Goal: Transaction & Acquisition: Purchase product/service

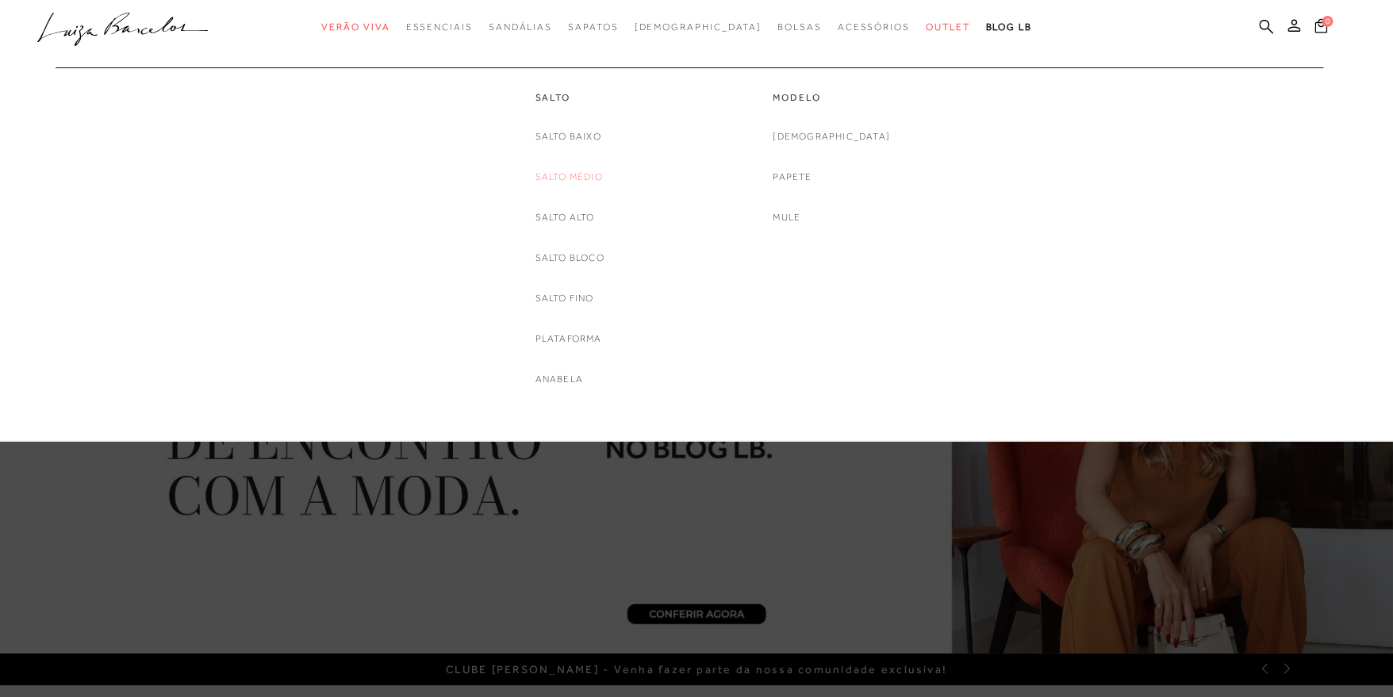
click at [572, 177] on link "Salto Médio" at bounding box center [568, 177] width 67 height 17
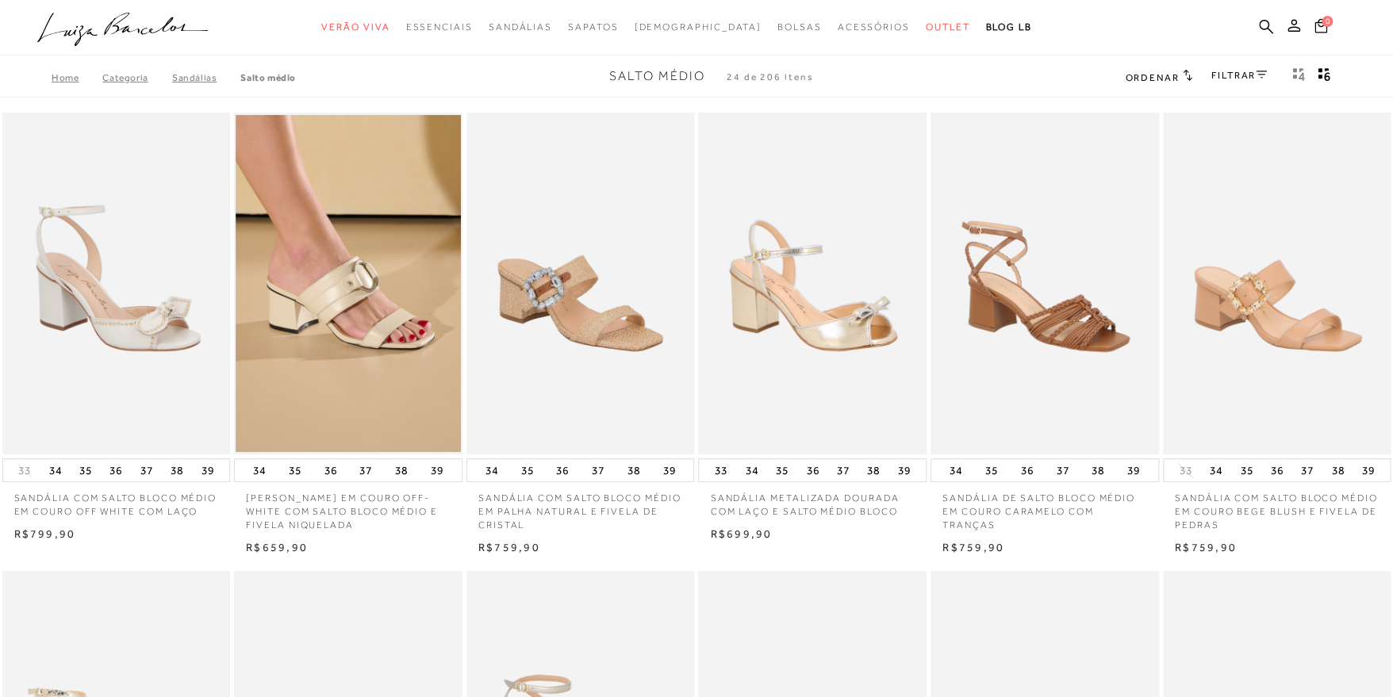
click at [1238, 78] on div "FILTRAR" at bounding box center [1239, 77] width 56 height 21
click at [1256, 77] on icon at bounding box center [1261, 75] width 11 height 8
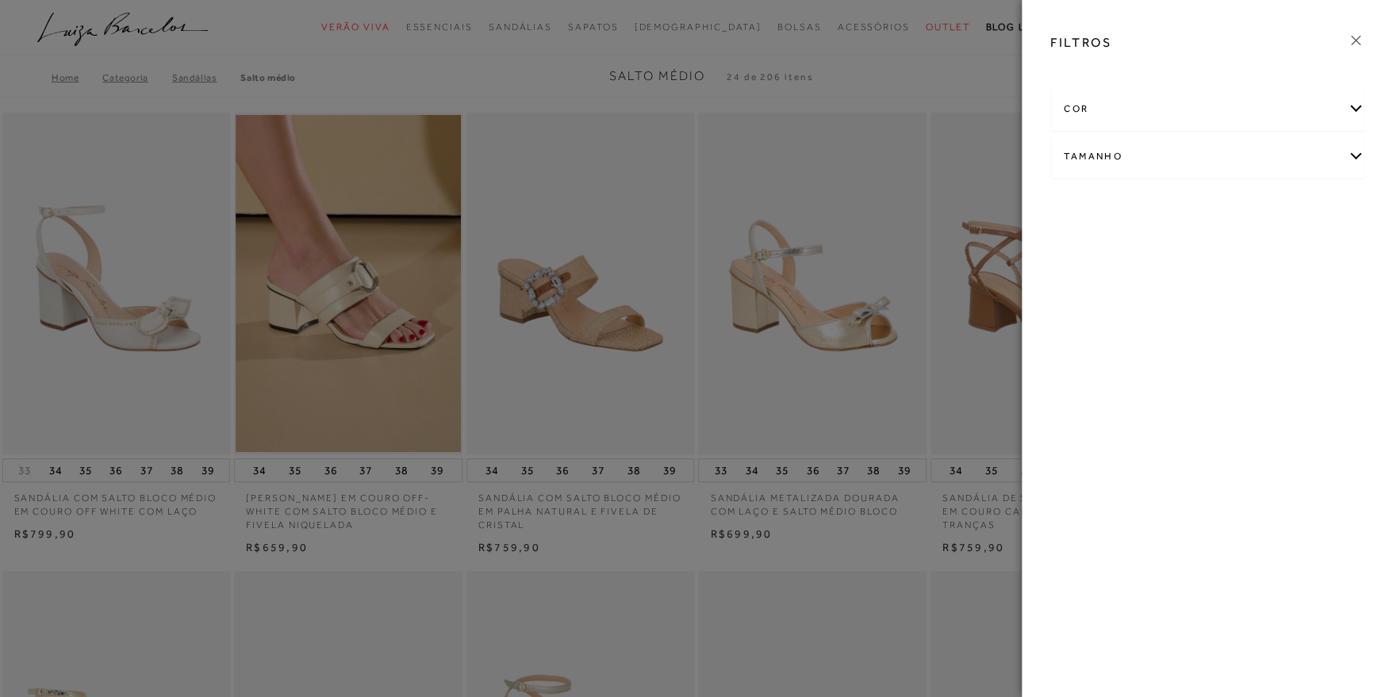
click at [1175, 112] on div "cor" at bounding box center [1207, 109] width 313 height 42
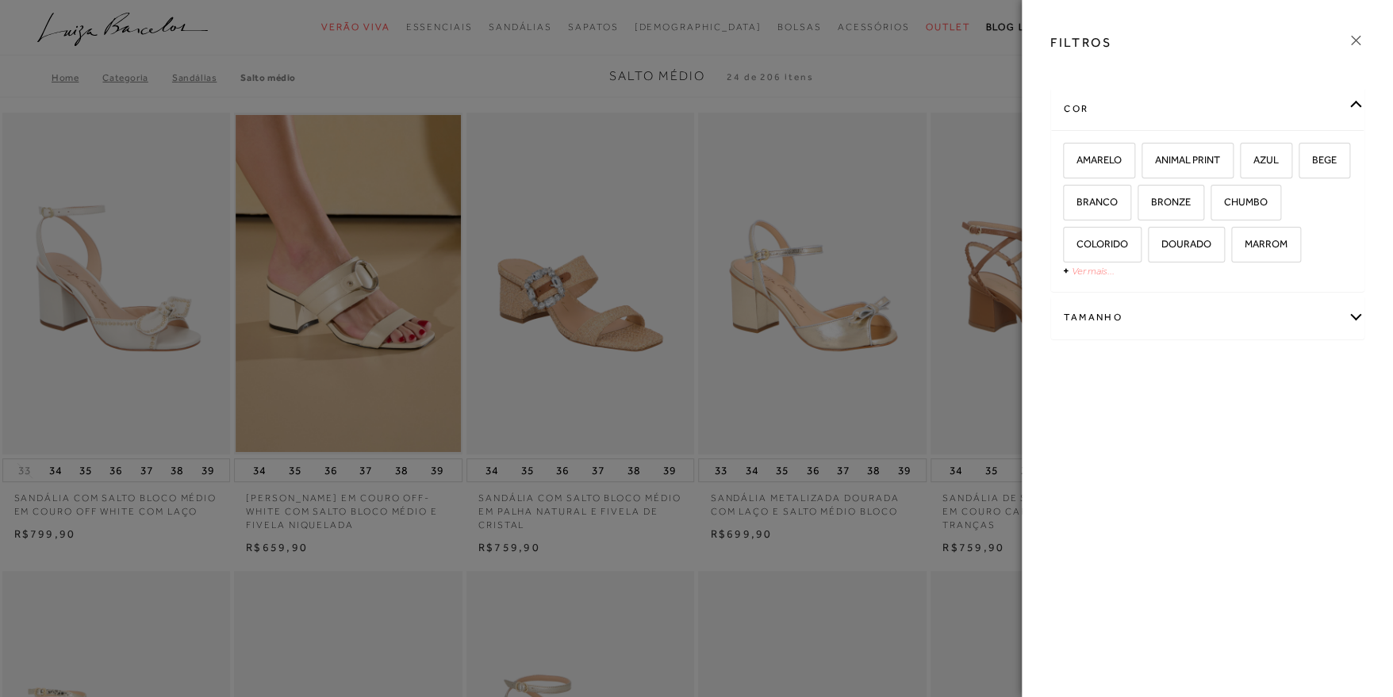
click at [1097, 268] on link "Ver mais..." at bounding box center [1093, 271] width 43 height 12
click at [1191, 206] on span "BRONZE" at bounding box center [1165, 202] width 52 height 12
click at [1191, 204] on span "BRONZE" at bounding box center [1165, 202] width 52 height 12
click at [1151, 204] on input "BRONZE" at bounding box center [1143, 205] width 16 height 16
checkbox input "true"
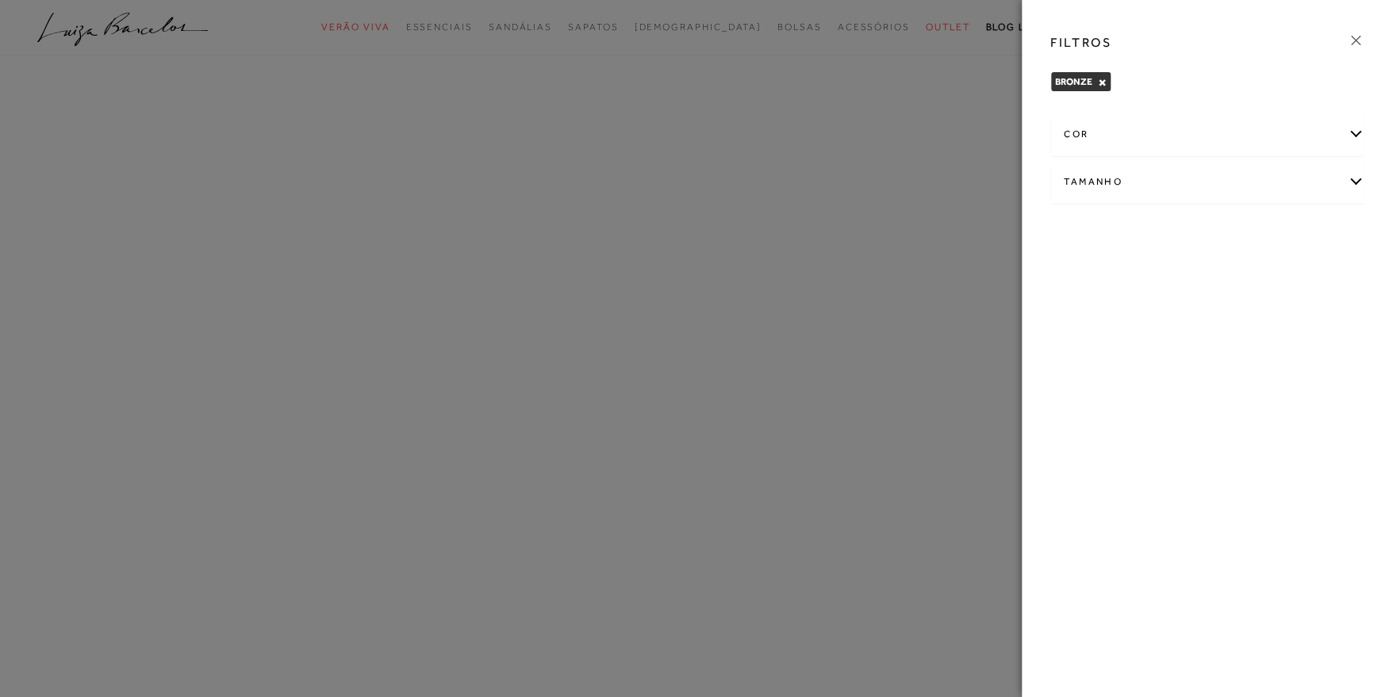
click at [1201, 136] on div "cor" at bounding box center [1207, 134] width 313 height 42
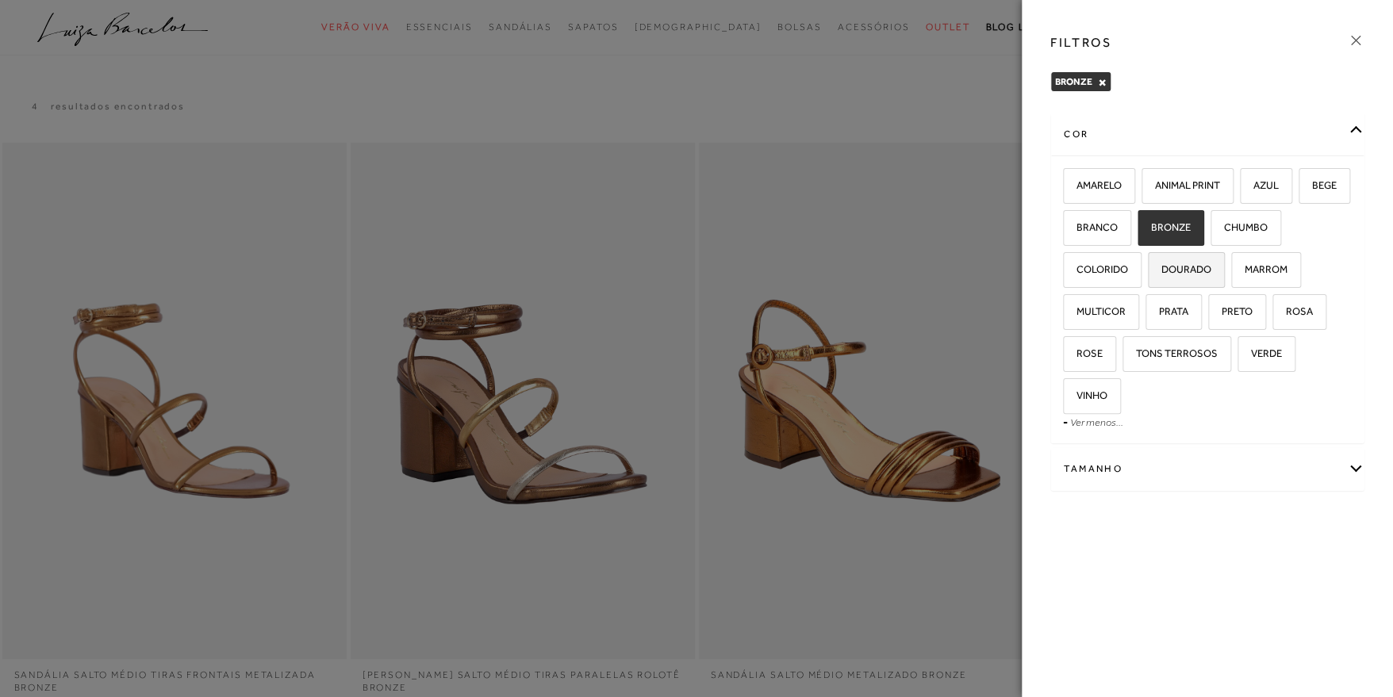
click at [1195, 264] on span "DOURADO" at bounding box center [1180, 269] width 62 height 12
click at [1161, 264] on input "DOURADO" at bounding box center [1153, 272] width 16 height 16
checkbox input "true"
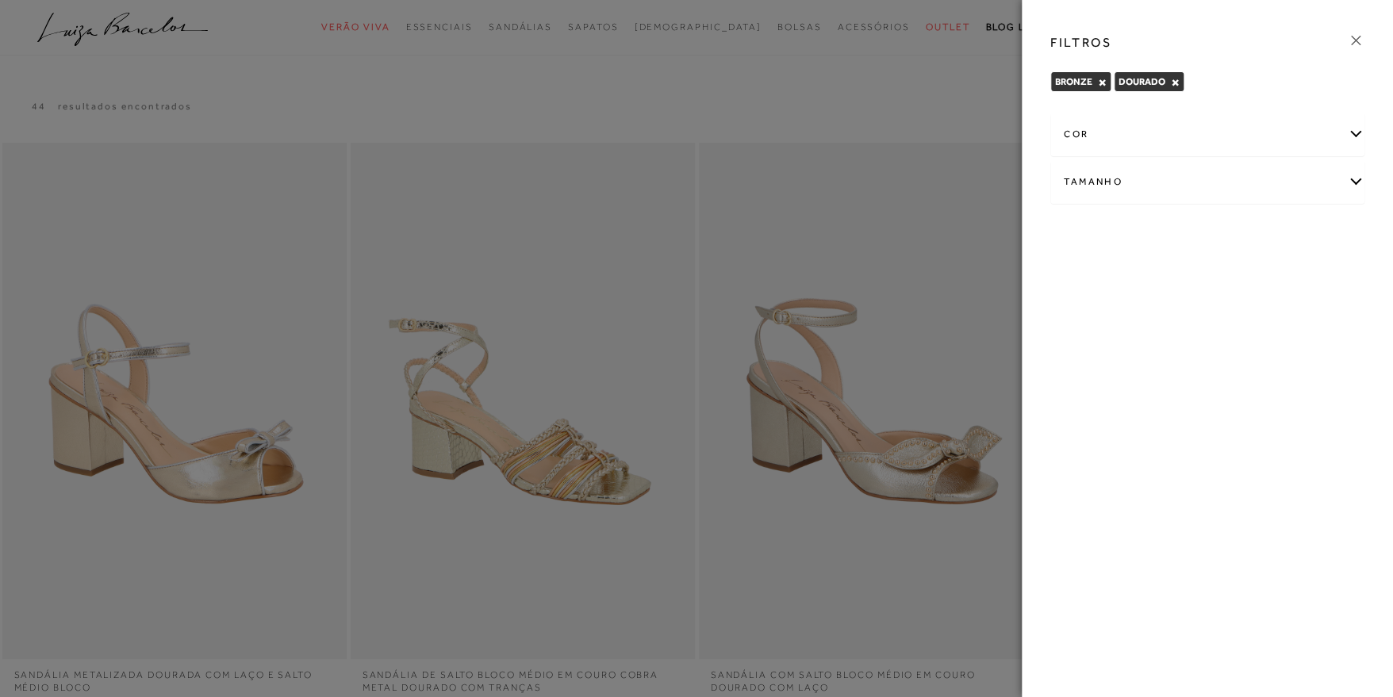
click at [1353, 44] on icon at bounding box center [1355, 40] width 17 height 17
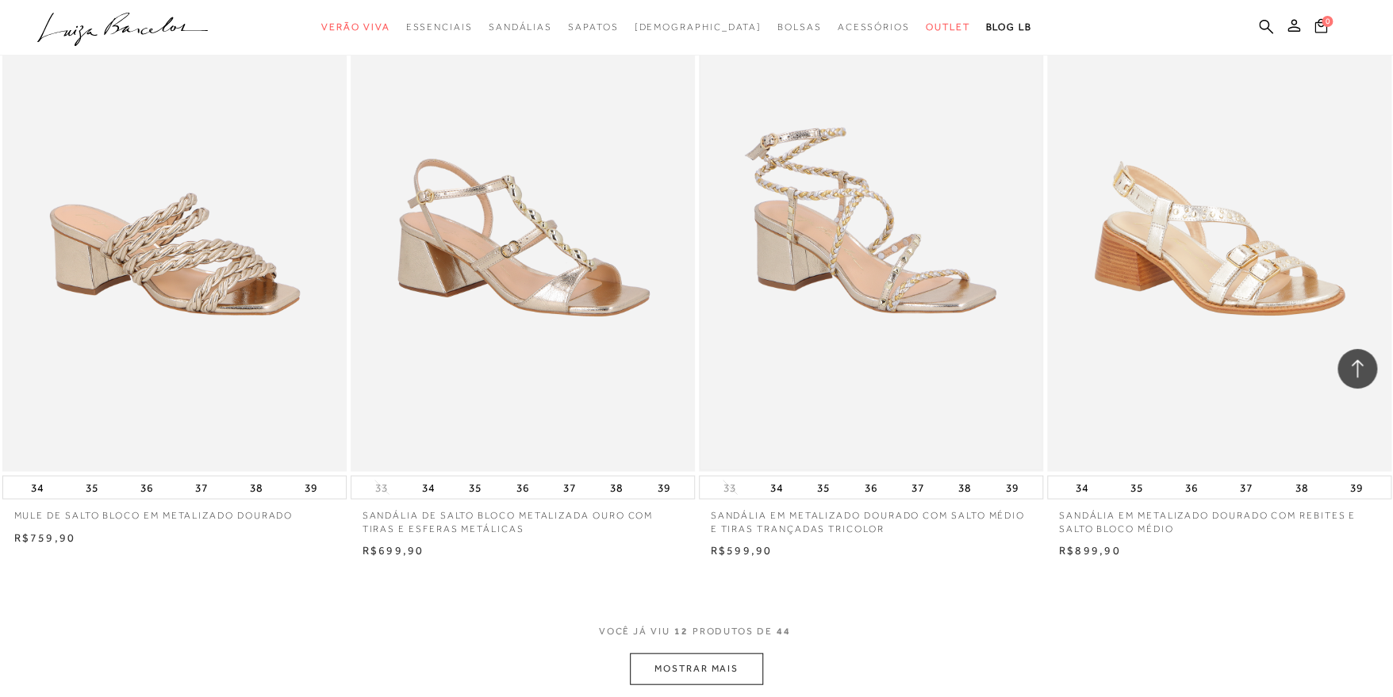
scroll to position [1666, 0]
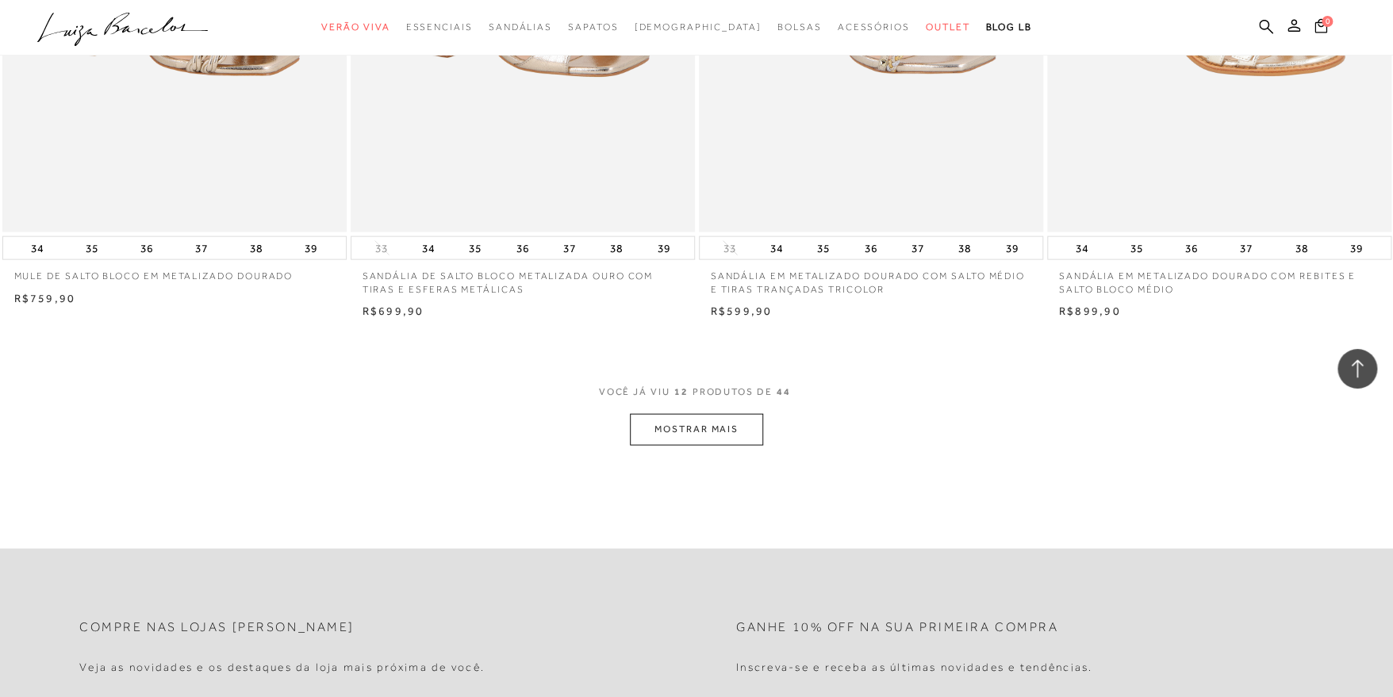
click at [723, 421] on button "MOSTRAR MAIS" at bounding box center [696, 429] width 133 height 31
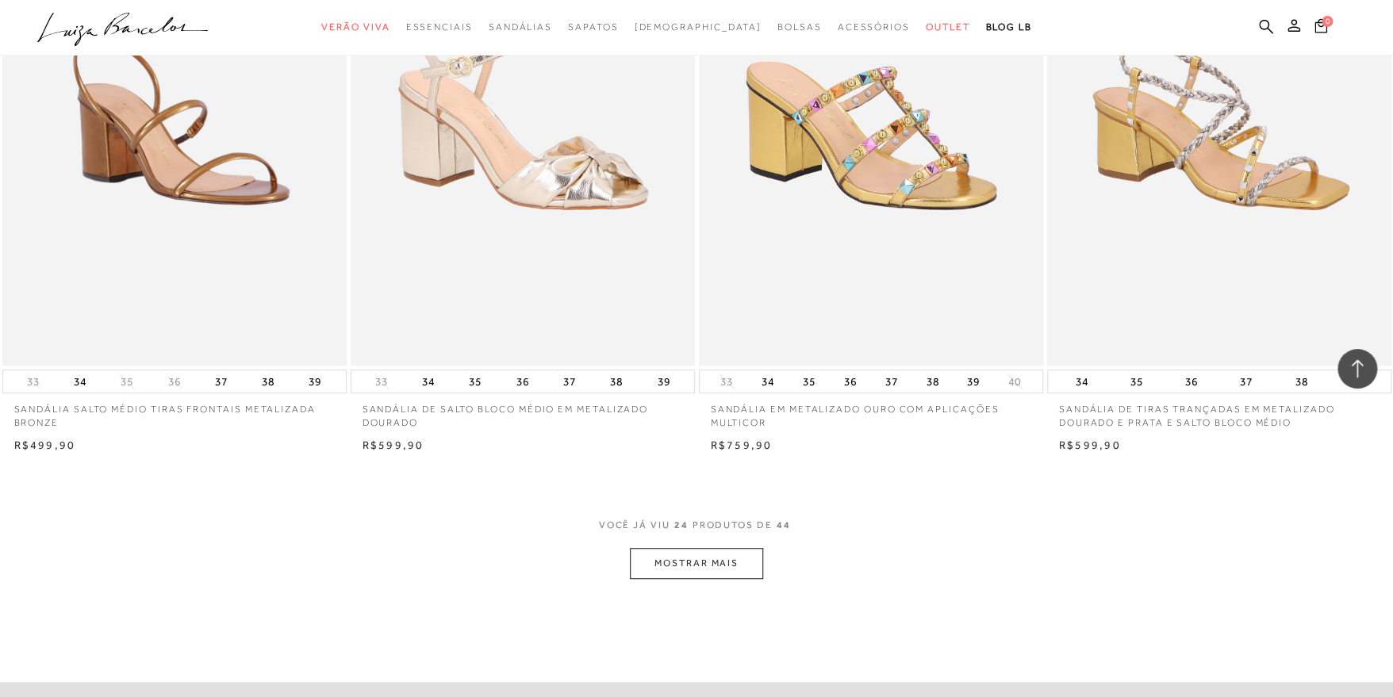
scroll to position [3411, 0]
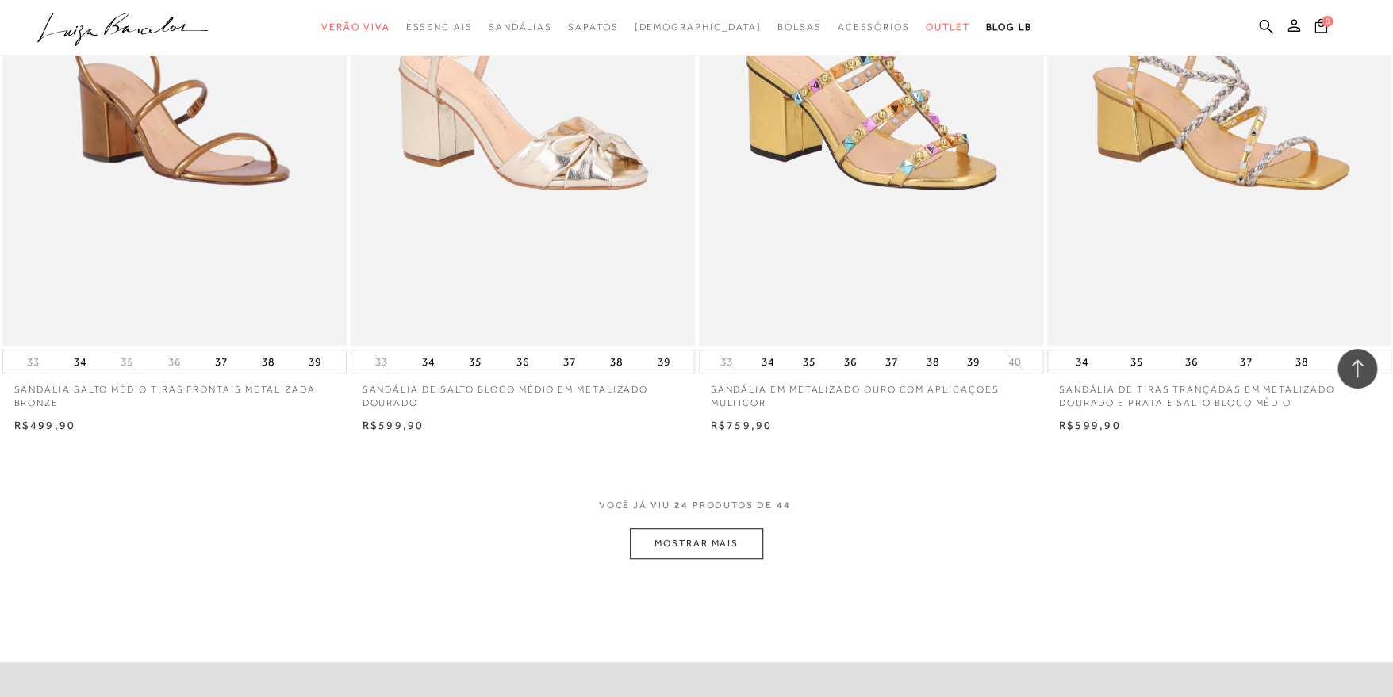
click at [674, 550] on button "MOSTRAR MAIS" at bounding box center [696, 543] width 133 height 31
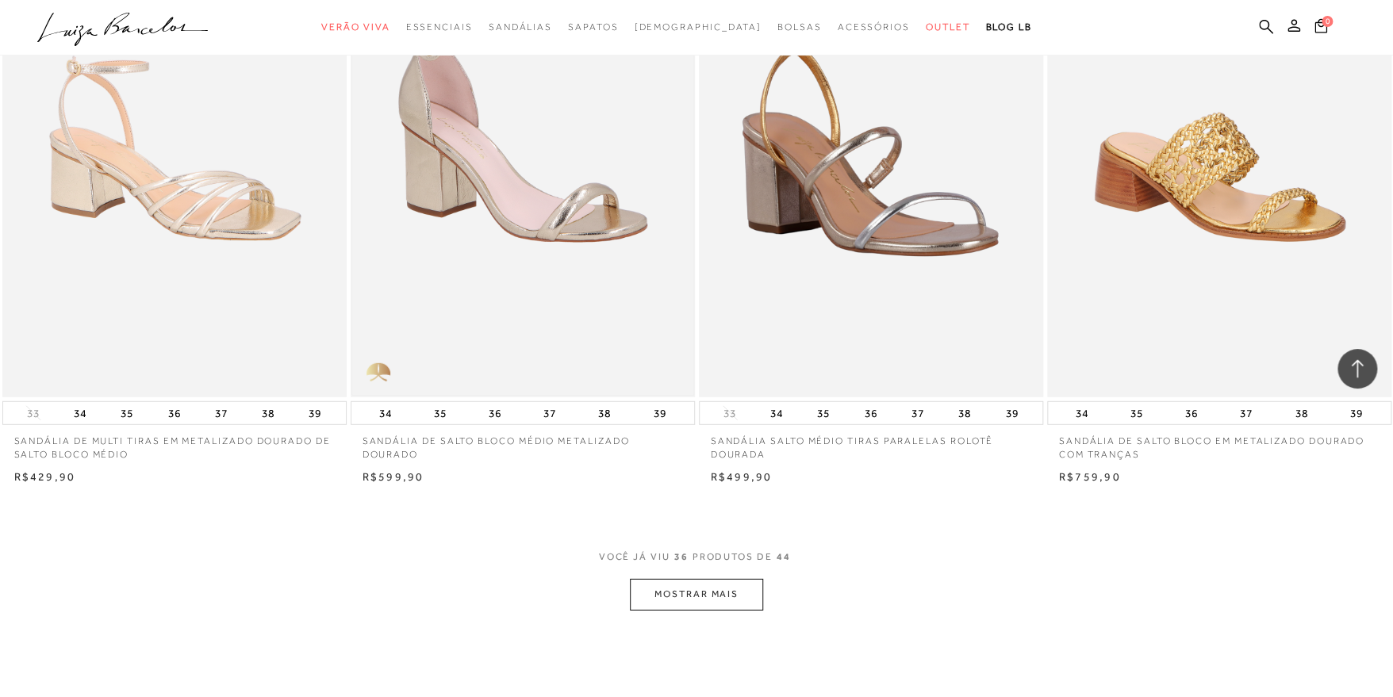
scroll to position [5393, 0]
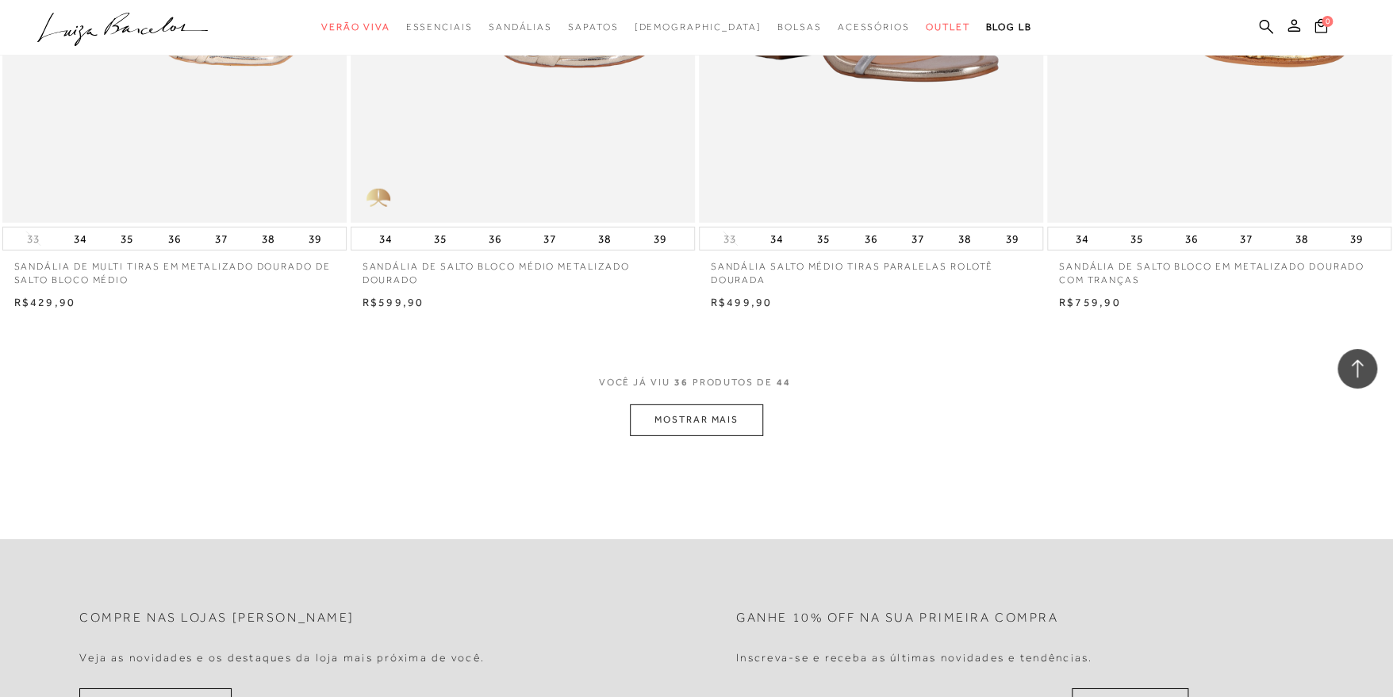
click at [688, 416] on button "MOSTRAR MAIS" at bounding box center [696, 420] width 133 height 31
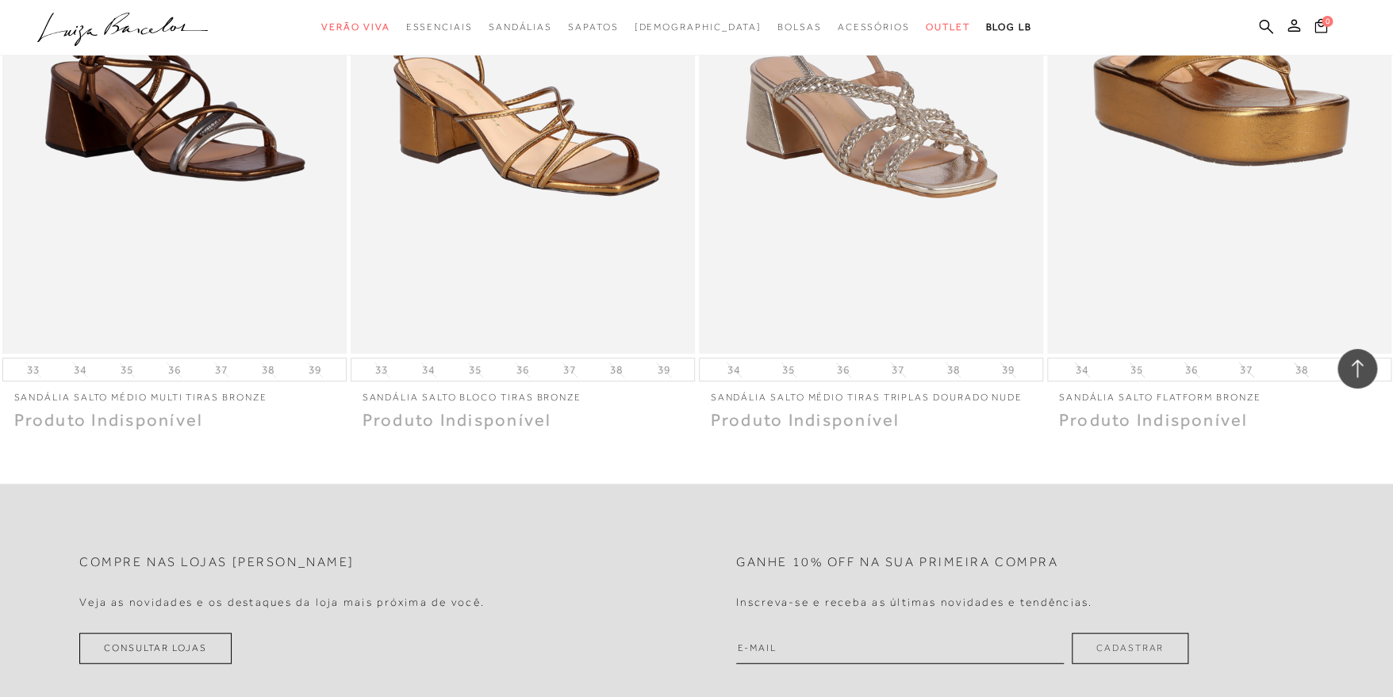
scroll to position [6663, 0]
